Goal: Task Accomplishment & Management: Manage account settings

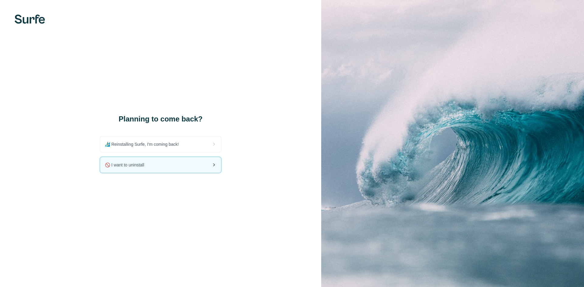
click at [131, 165] on span "🚫 I want to uninstall" at bounding box center [127, 165] width 44 height 6
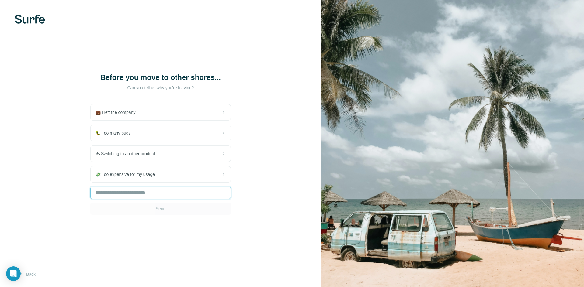
click at [164, 194] on input "text" at bounding box center [160, 193] width 141 height 12
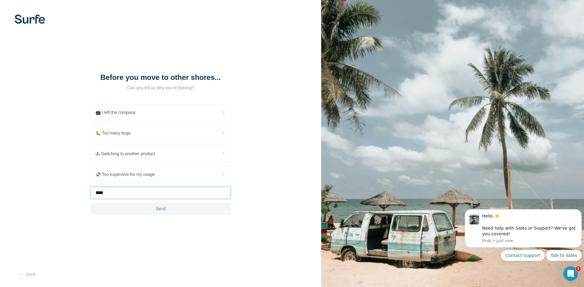
type input "****"
click at [147, 210] on button "Send" at bounding box center [160, 209] width 141 height 12
